Goal: Use online tool/utility: Use online tool/utility

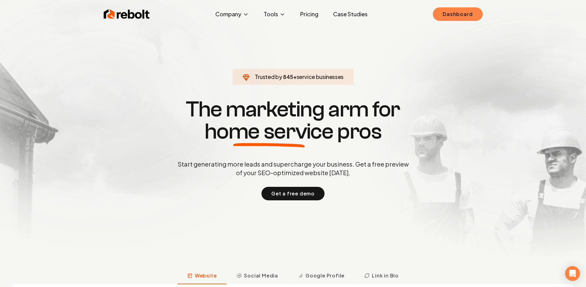
click at [462, 8] on link "Dashboard" at bounding box center [458, 14] width 50 height 14
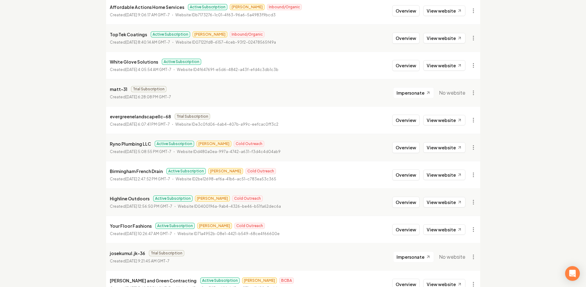
scroll to position [372, 0]
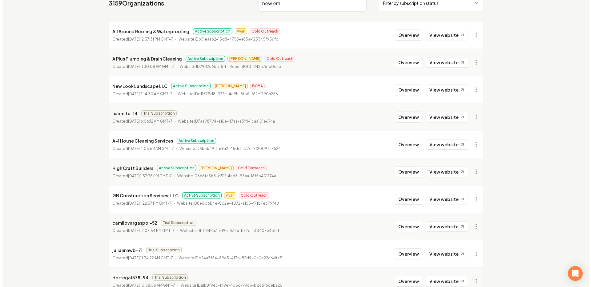
scroll to position [23, 0]
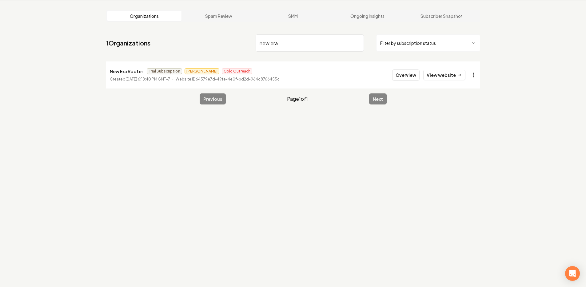
type input "new era"
click at [476, 76] on html "Dashboard Organization Rebolt Site Builder Organizations Spam Review SMM Ongoin…" at bounding box center [293, 120] width 586 height 287
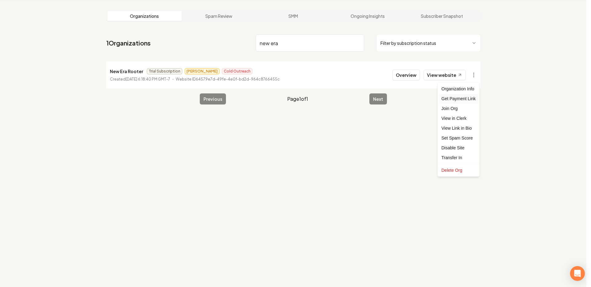
click at [449, 101] on div "Get Payment Link" at bounding box center [458, 99] width 39 height 10
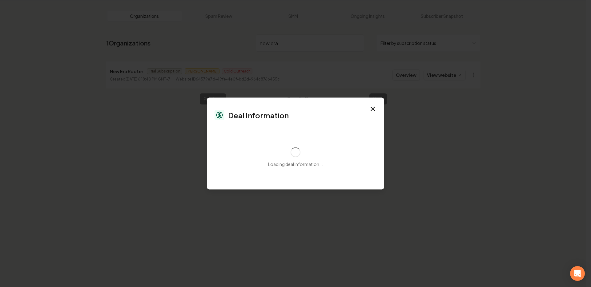
select select "**********"
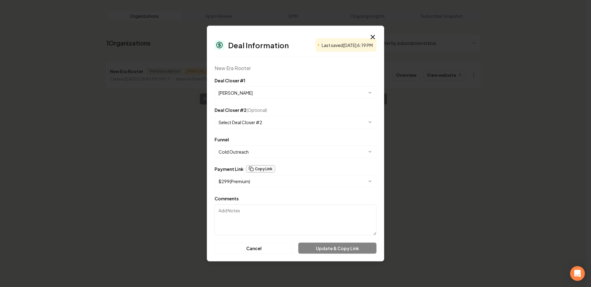
click at [259, 166] on button "Copy Link" at bounding box center [260, 169] width 29 height 7
